Goal: Transaction & Acquisition: Register for event/course

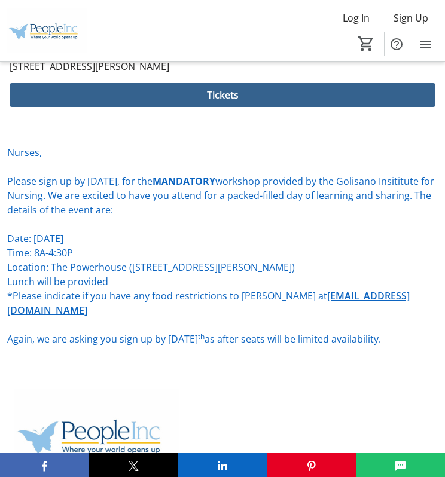
scroll to position [434, 0]
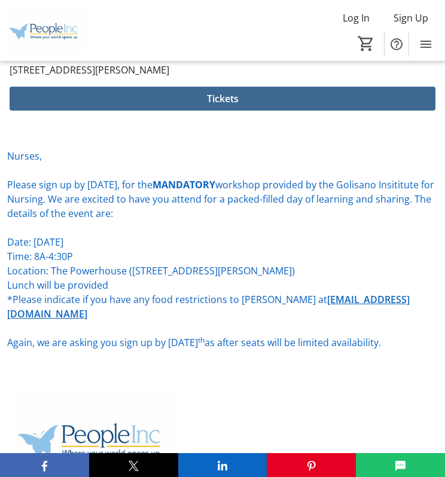
click at [197, 100] on span at bounding box center [223, 98] width 426 height 29
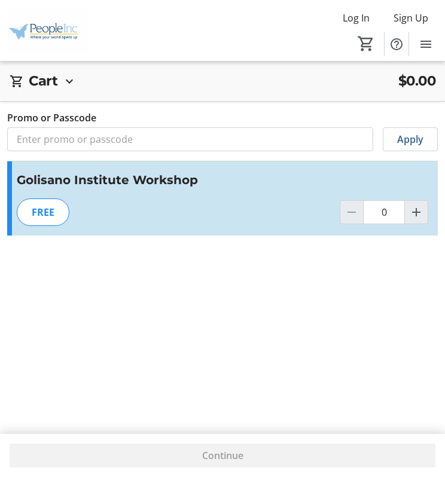
drag, startPoint x: 56, startPoint y: 208, endPoint x: 80, endPoint y: 207, distance: 23.3
click at [57, 207] on div "FREE" at bounding box center [43, 211] width 53 height 27
click at [417, 213] on mat-icon "Increment by one" at bounding box center [416, 212] width 14 height 14
type input "1"
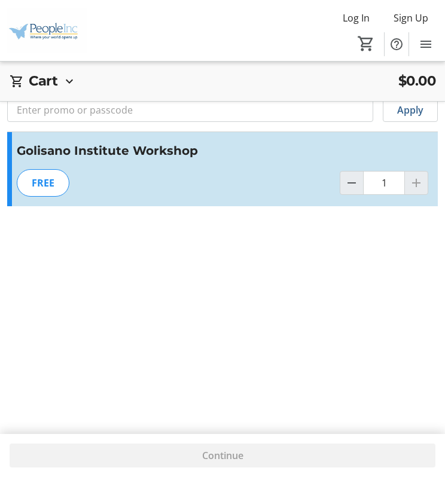
scroll to position [43, 0]
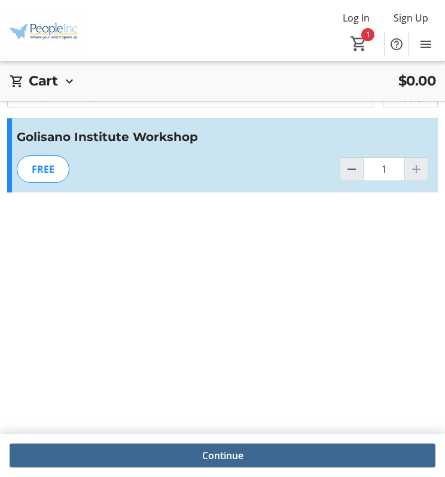
click at [230, 460] on span "Continue" at bounding box center [222, 455] width 41 height 14
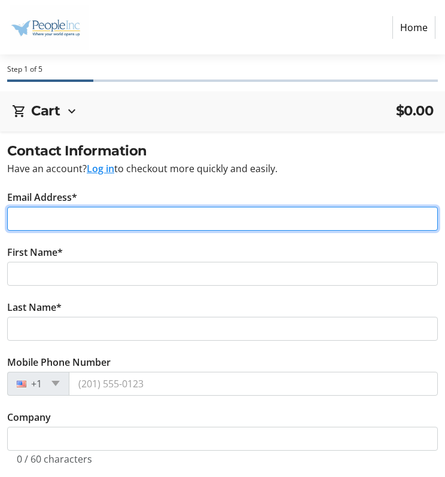
click at [32, 211] on input "Email Address*" at bounding box center [222, 219] width 430 height 24
type input "[PERSON_NAME][EMAIL_ADDRESS][PERSON_NAME][DOMAIN_NAME]"
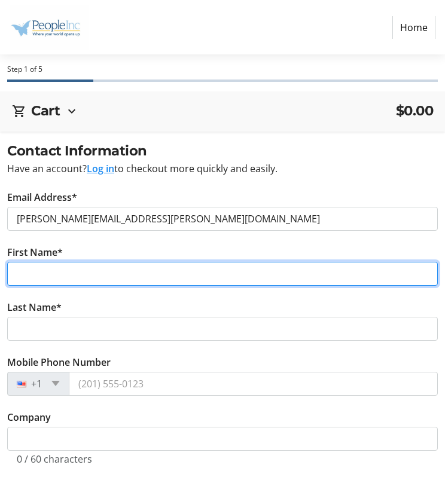
click at [50, 283] on input "First Name*" at bounding box center [222, 274] width 430 height 24
type input "[PERSON_NAME]"
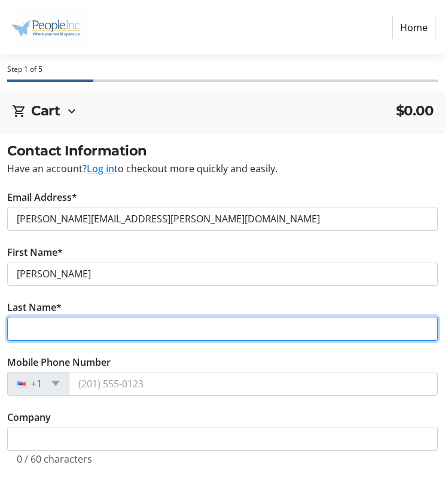
type input "[PERSON_NAME]"
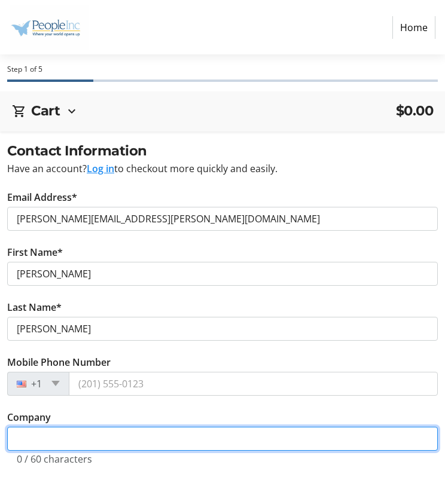
type input "people"
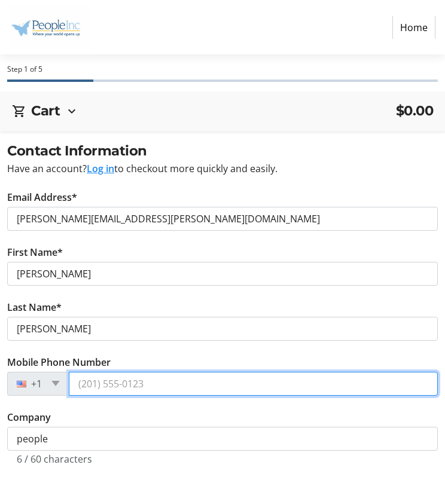
click at [109, 383] on input "Mobile Phone Number" at bounding box center [253, 384] width 369 height 24
type input "[PHONE_NUMBER]"
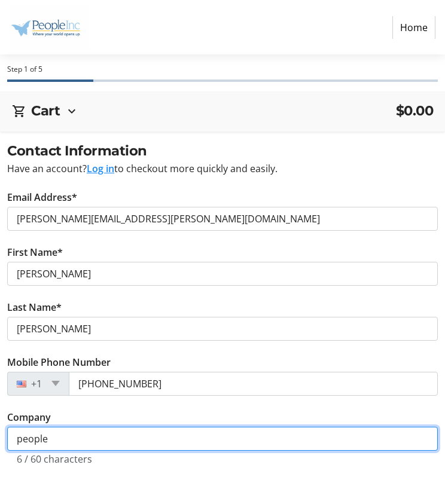
click at [115, 440] on input "people" at bounding box center [222, 439] width 430 height 24
drag, startPoint x: 91, startPoint y: 445, endPoint x: 1, endPoint y: 424, distance: 92.8
click at [0, 427] on html "Home Step 1 of 5 Cart $0.00 1x Golisano Institute Workshop $0.00 Subtotal $0.00…" at bounding box center [222, 288] width 445 height 577
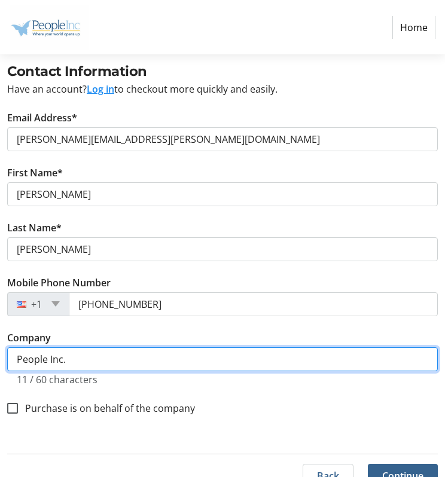
scroll to position [98, 0]
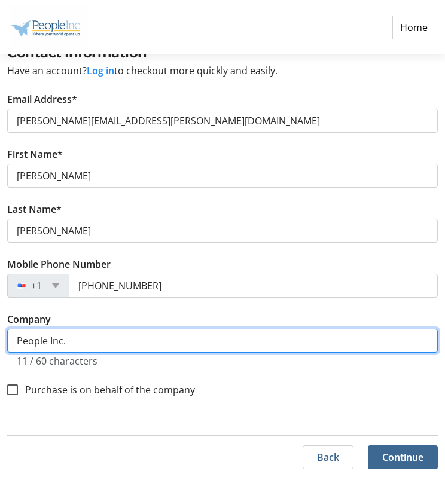
type input "People Inc."
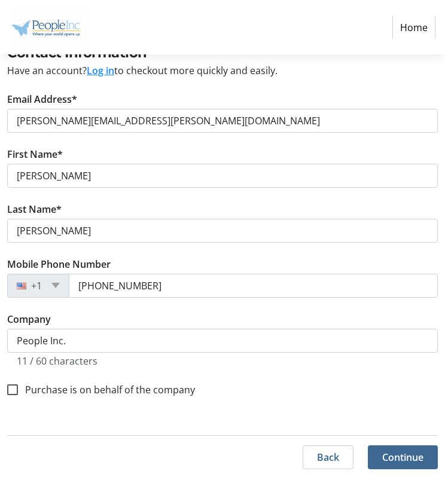
click at [410, 458] on span "Continue" at bounding box center [402, 457] width 41 height 14
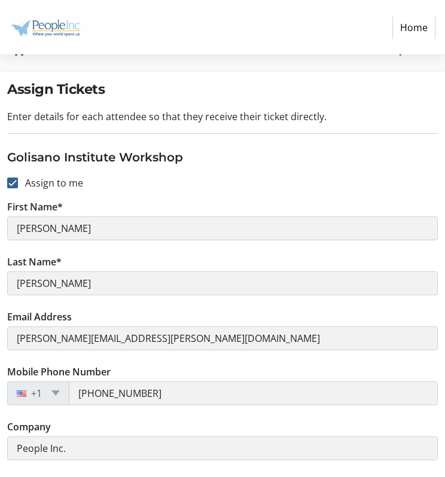
scroll to position [111, 0]
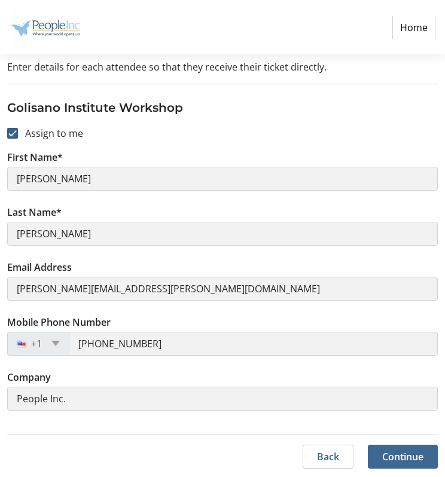
click at [414, 457] on span "Continue" at bounding box center [402, 457] width 41 height 14
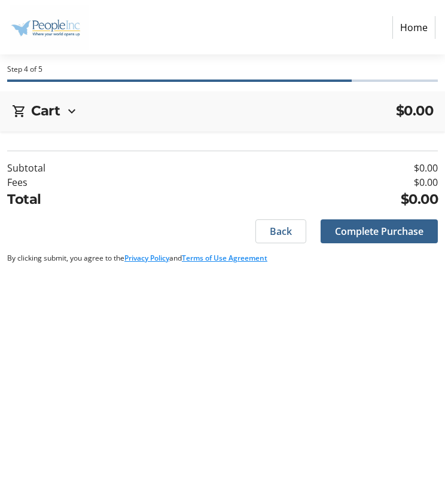
scroll to position [0, 0]
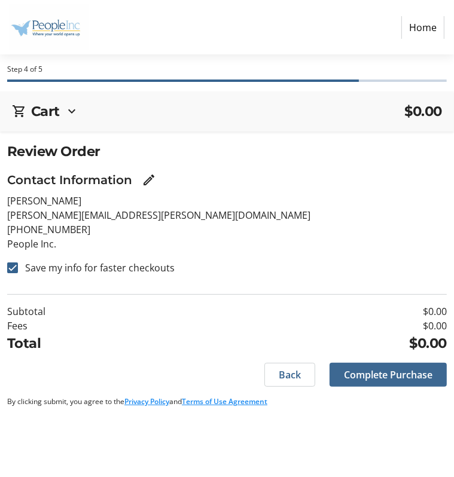
click at [377, 376] on span "Complete Purchase" at bounding box center [388, 375] width 88 height 14
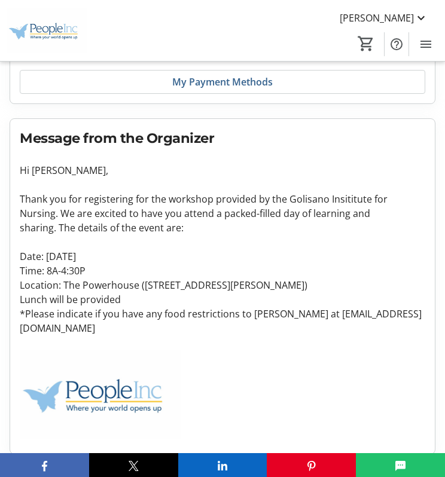
scroll to position [543, 0]
